Goal: Navigation & Orientation: Find specific page/section

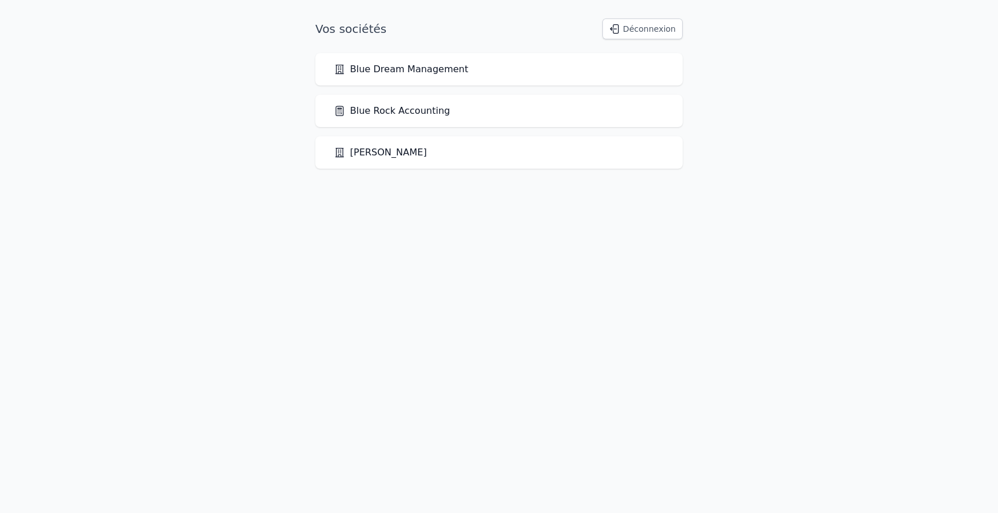
click at [418, 113] on link "Blue Rock Accounting" at bounding box center [392, 111] width 116 height 14
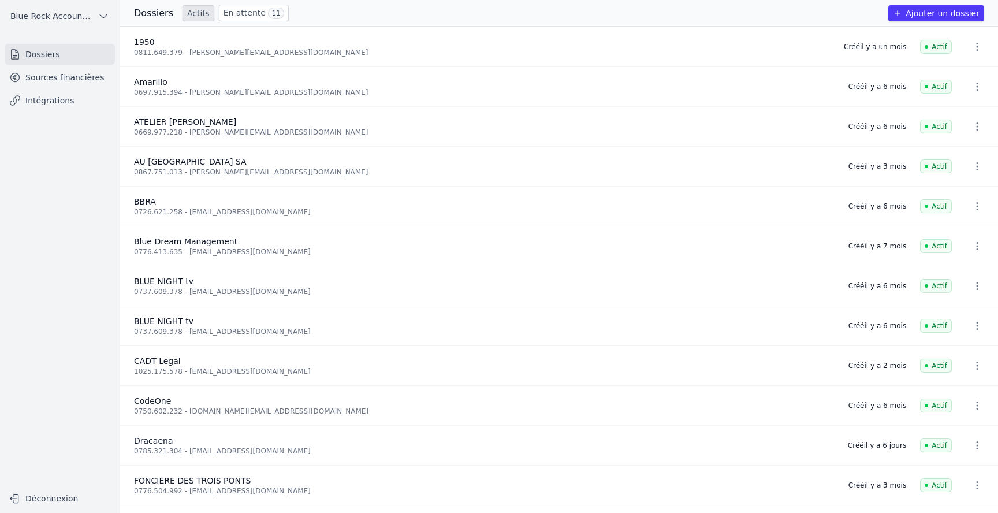
click at [51, 72] on link "Sources financières" at bounding box center [60, 77] width 110 height 21
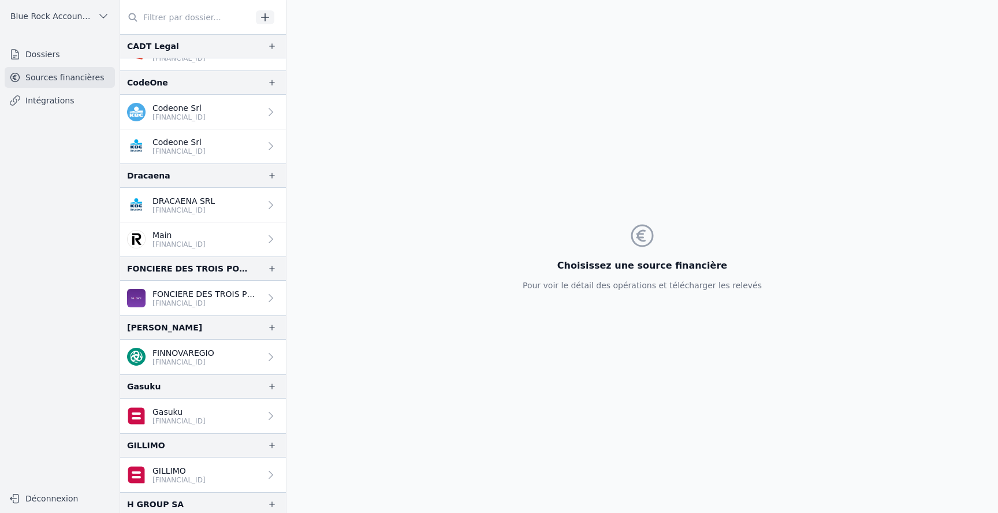
scroll to position [548, 0]
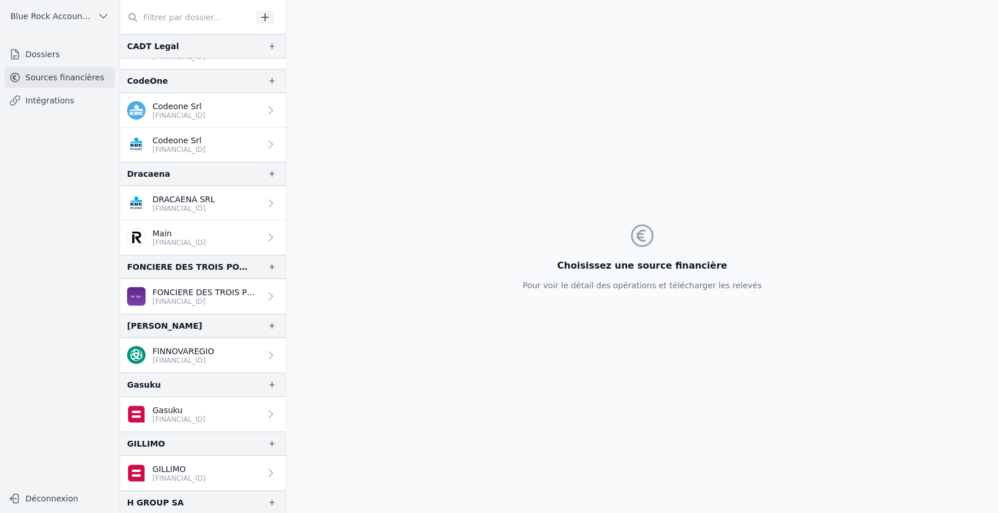
click at [215, 198] on p "DRACAENA SRL" at bounding box center [183, 199] width 62 height 12
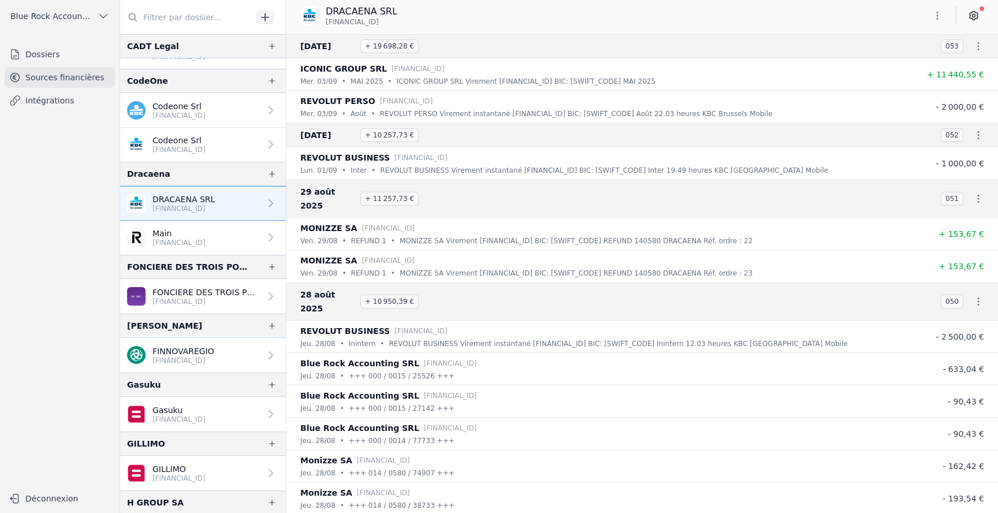
click at [206, 234] on p "Main" at bounding box center [178, 234] width 53 height 12
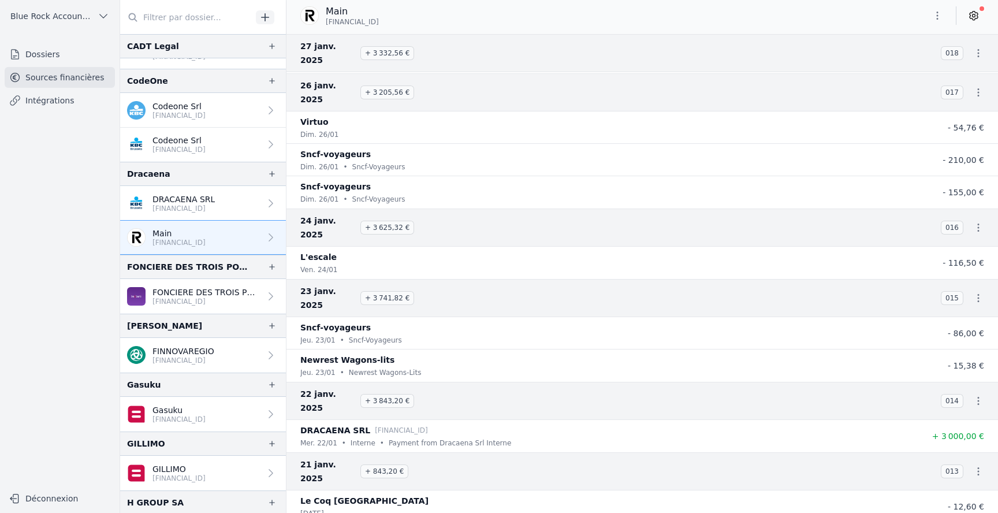
scroll to position [7169, 0]
